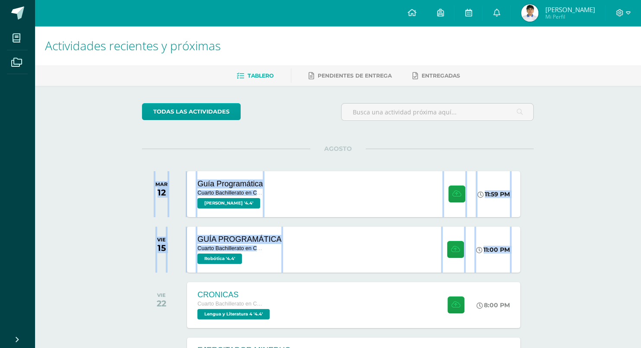
drag, startPoint x: 577, startPoint y: 266, endPoint x: 370, endPoint y: 139, distance: 242.7
click at [370, 139] on div "Actividades recientes y próximas Tablero Pendientes de entrega Entregadas todas…" at bounding box center [338, 305] width 607 height 558
click at [366, 149] on div "AGOSTO" at bounding box center [338, 149] width 392 height 0
drag, startPoint x: 366, startPoint y: 147, endPoint x: 360, endPoint y: 149, distance: 5.9
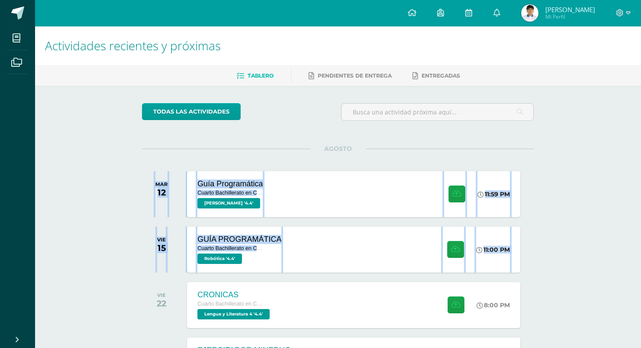
click at [365, 148] on div "todas las Actividades No tienes actividades Échale un vistazo a los demás perío…" at bounding box center [338, 335] width 427 height 498
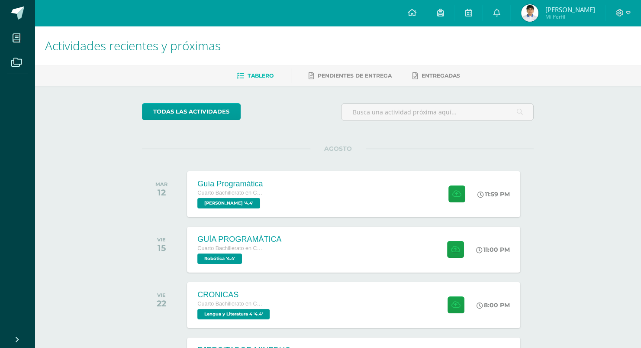
click at [146, 145] on div "todas las Actividades No tienes actividades Échale un vistazo a los demás perío…" at bounding box center [338, 335] width 427 height 498
drag, startPoint x: 145, startPoint y: 142, endPoint x: 131, endPoint y: 32, distance: 110.8
click at [145, 140] on div "todas las Actividades No tienes actividades Échale un vistazo a los demás perío…" at bounding box center [338, 335] width 427 height 498
